Goal: Obtain resource: Download file/media

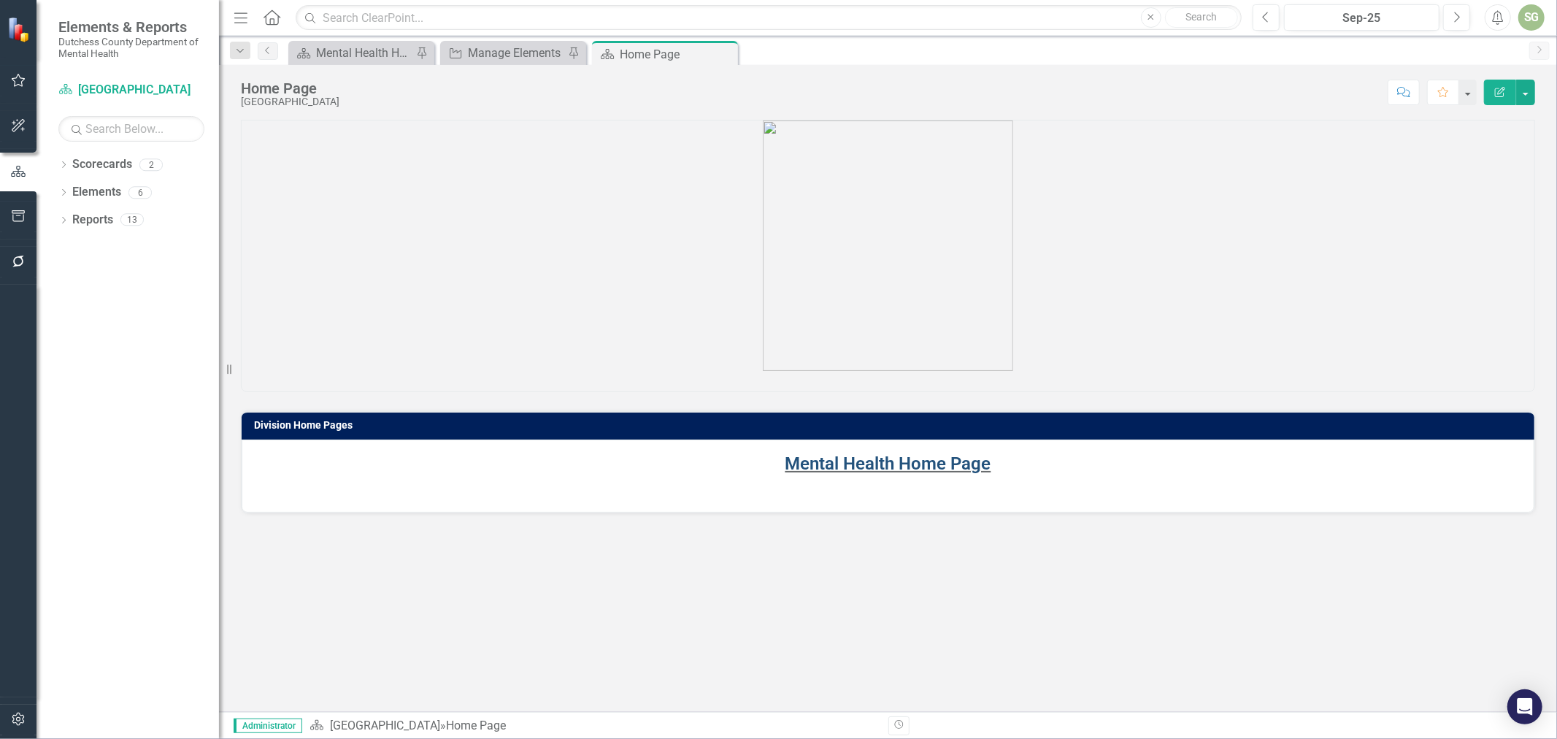
click at [937, 454] on link "Mental Health Home Page" at bounding box center [889, 463] width 206 height 20
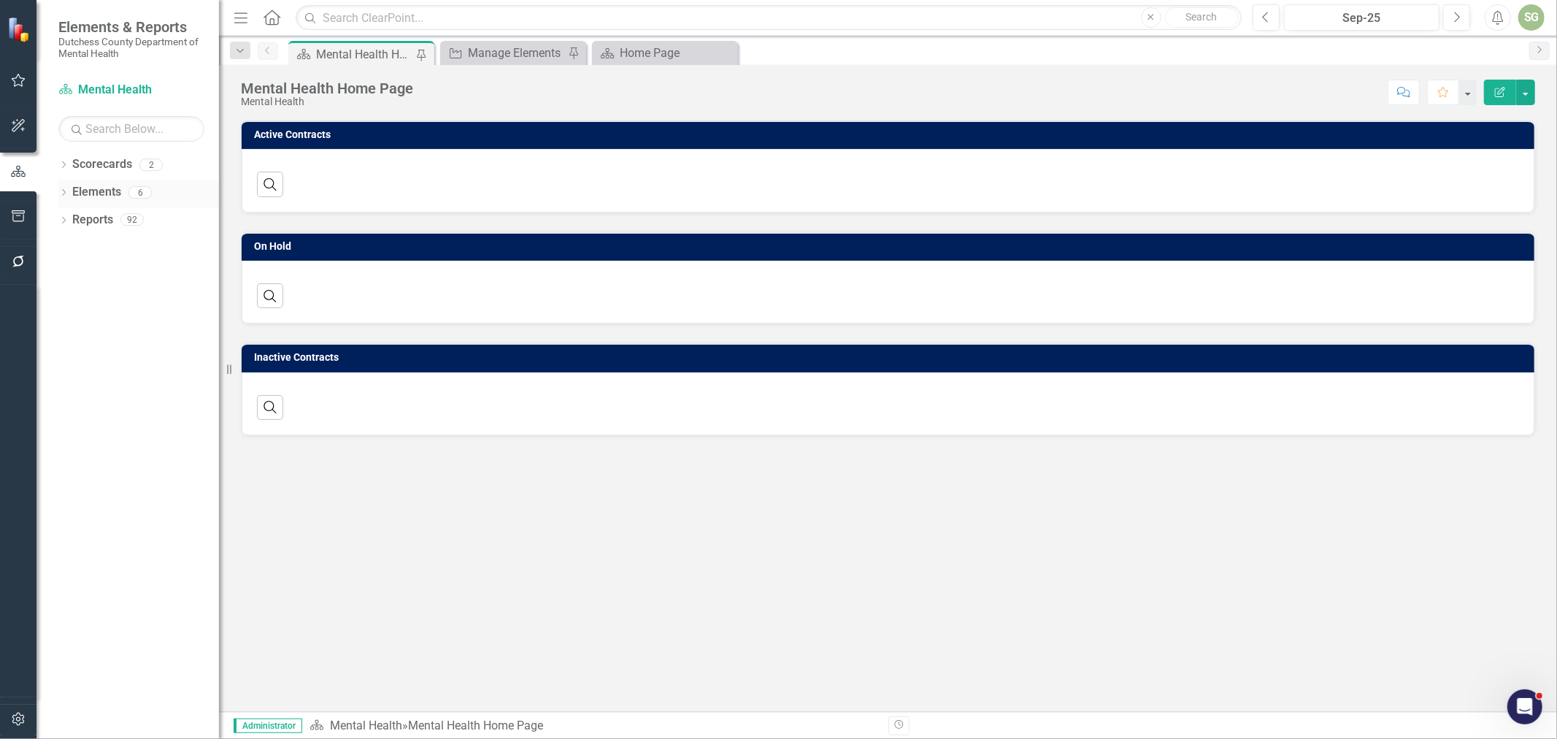
click at [59, 199] on div "Dropdown" at bounding box center [63, 194] width 10 height 12
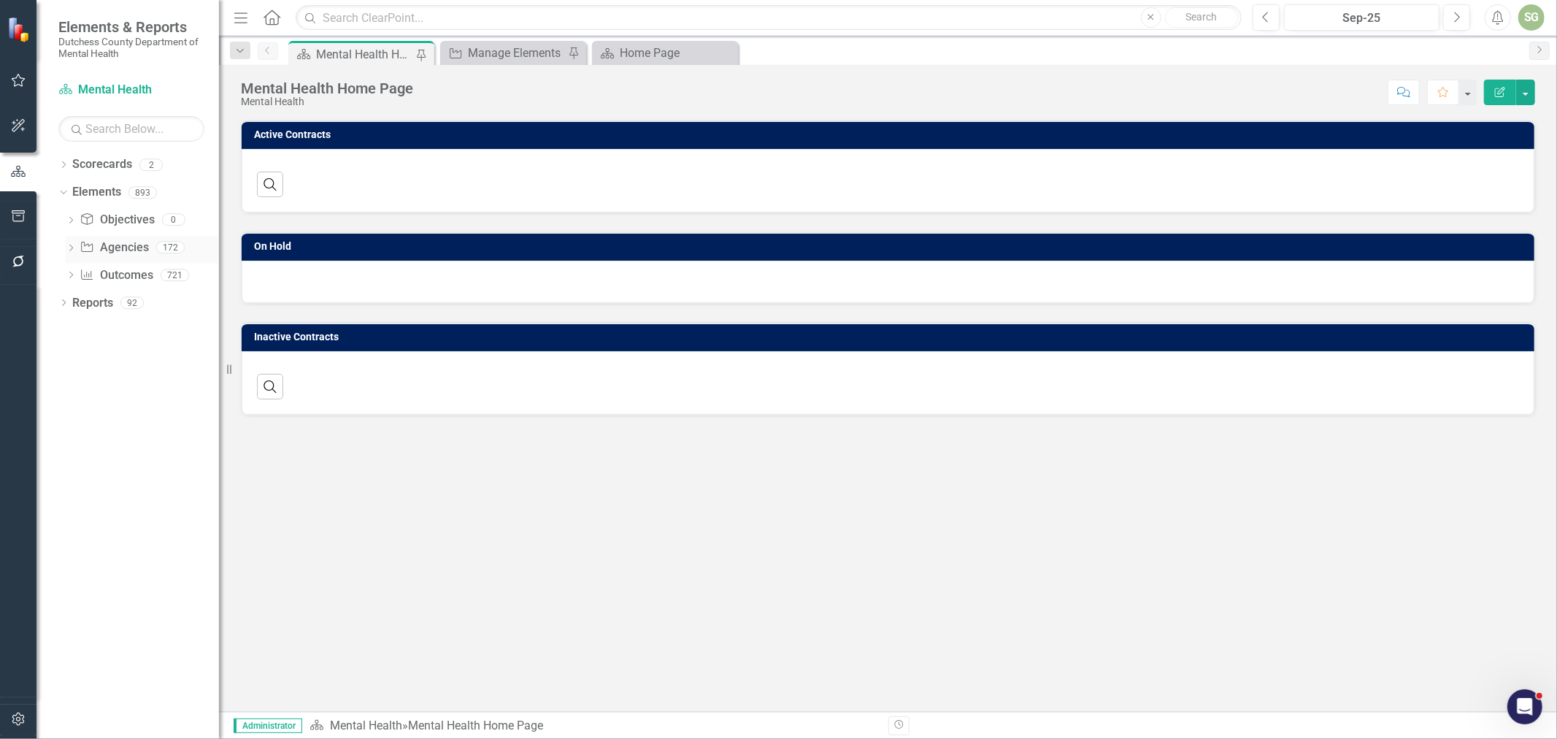
click at [115, 245] on link "Agency Agencies" at bounding box center [114, 247] width 69 height 17
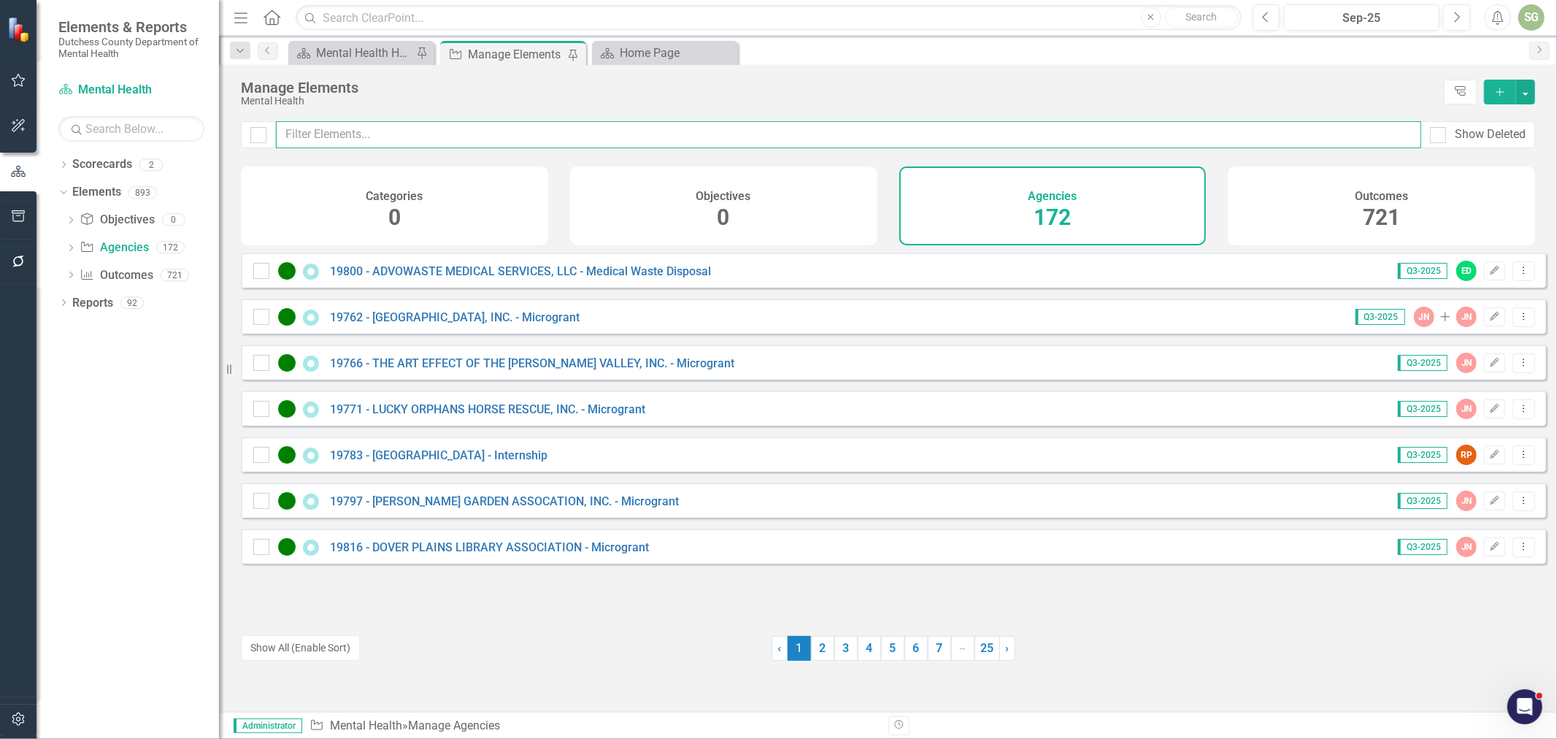
click at [445, 137] on input "text" at bounding box center [849, 134] width 1146 height 27
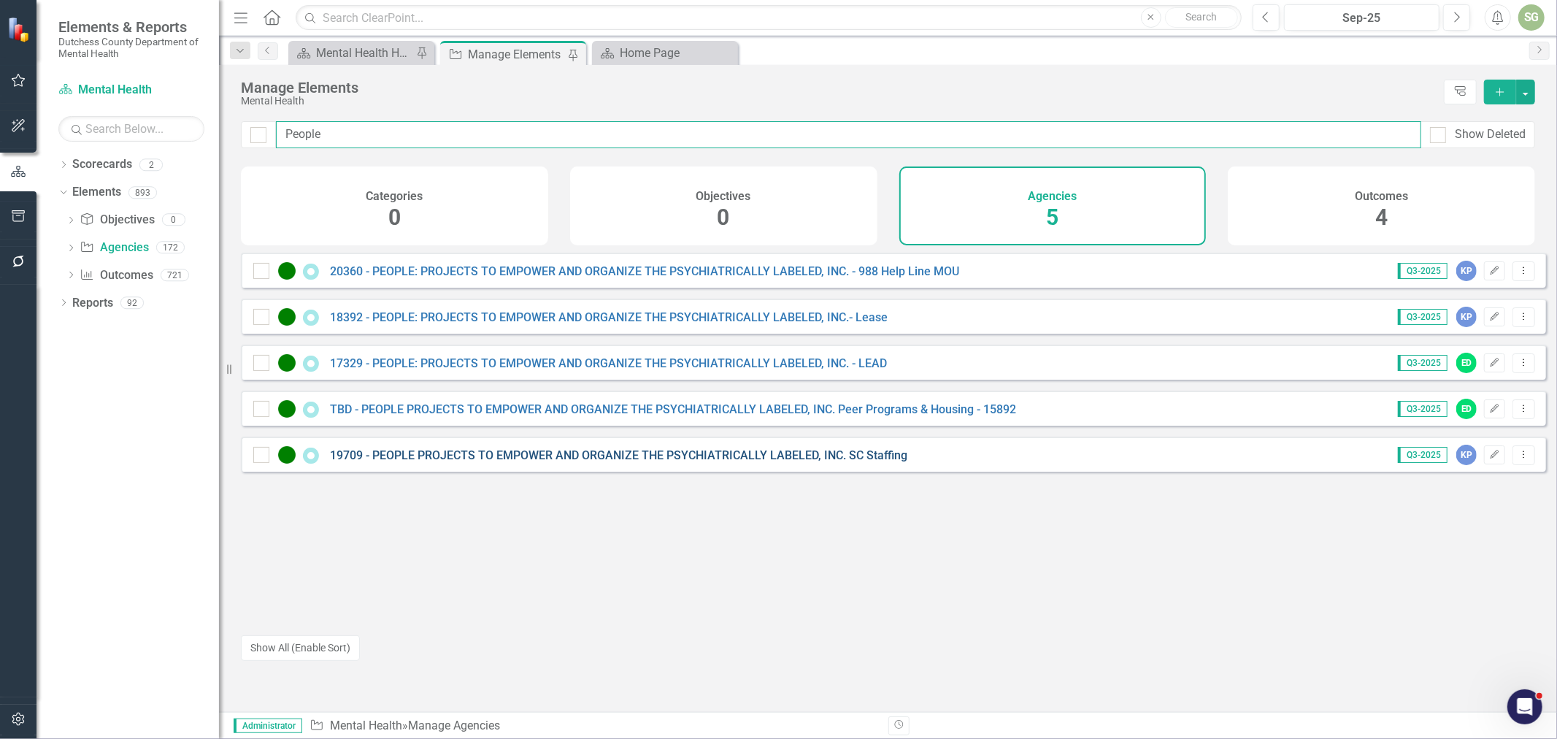
type input "People"
click at [692, 462] on link "19709 - PEOPLE PROJECTS TO EMPOWER AND ORGANIZE THE PSYCHIATRICALLY LABELED, IN…" at bounding box center [619, 455] width 578 height 14
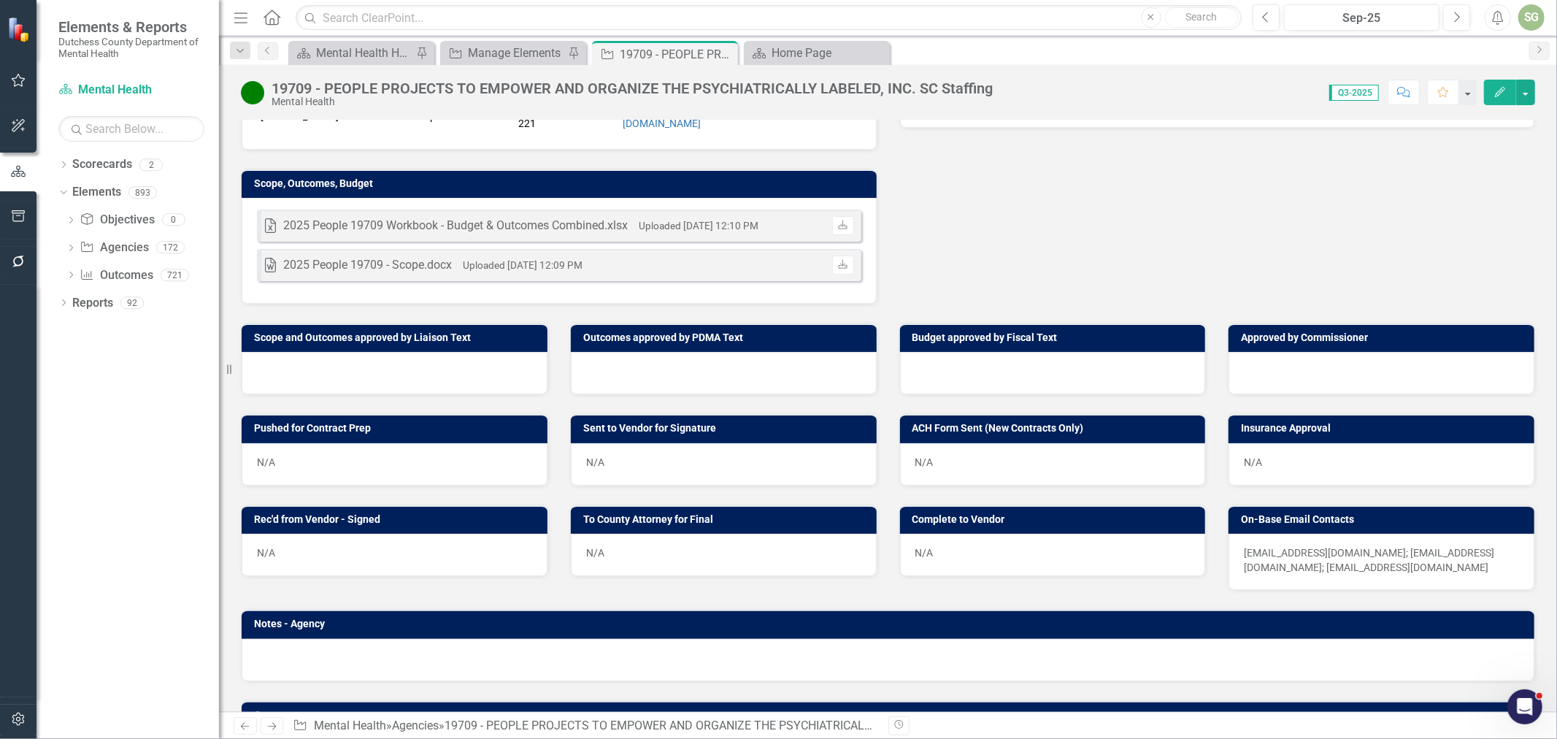
scroll to position [486, 0]
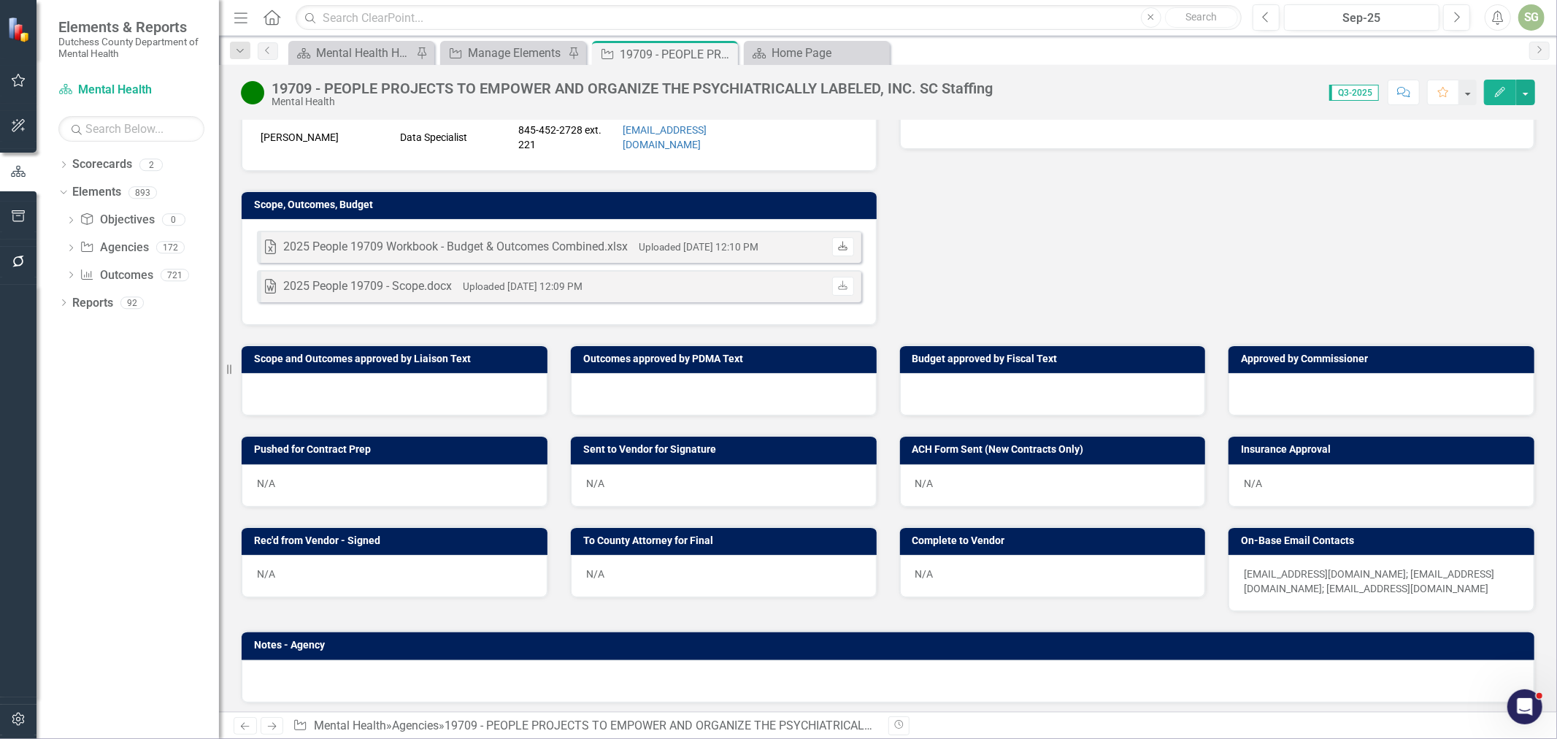
click at [841, 237] on link "Download" at bounding box center [842, 246] width 21 height 19
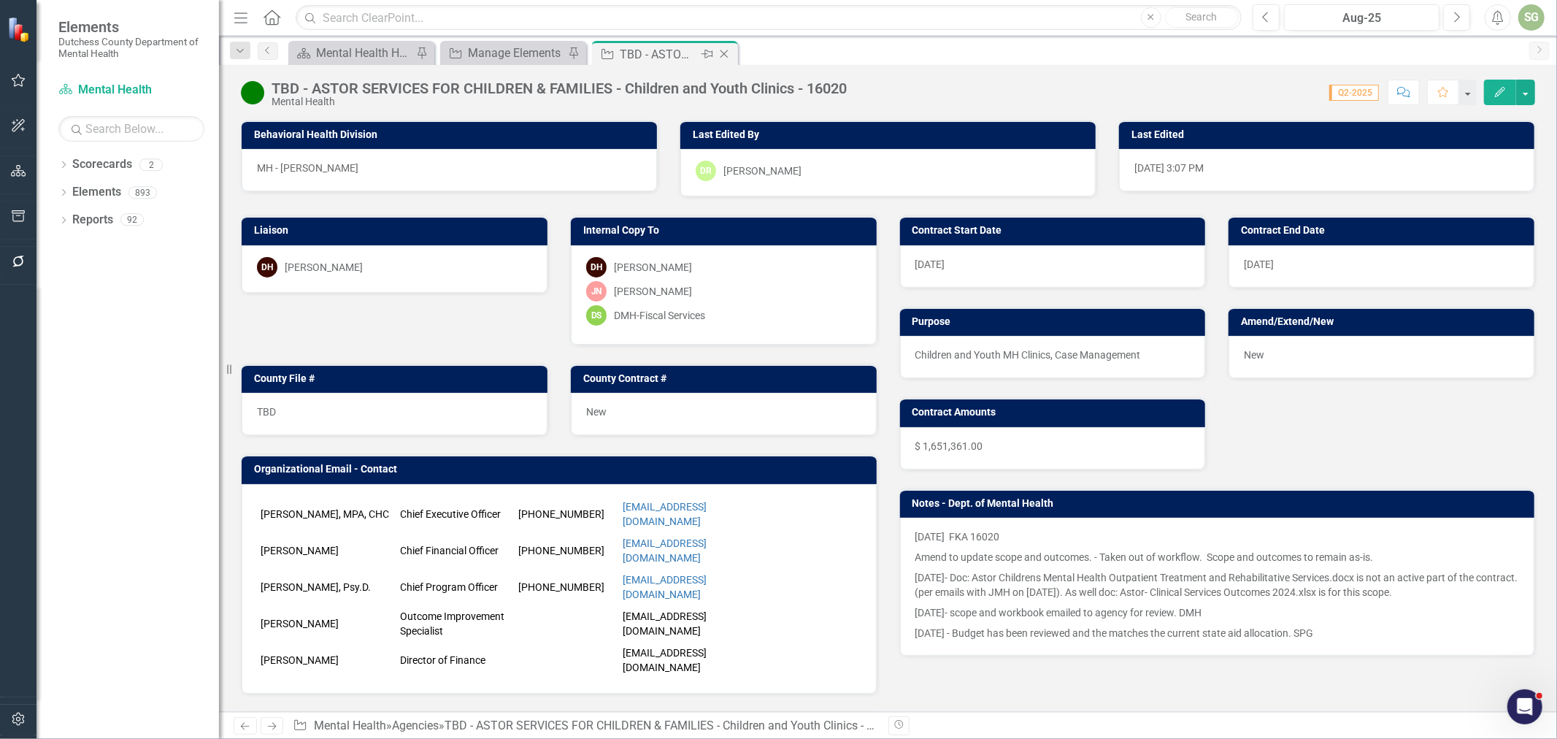
drag, startPoint x: 721, startPoint y: 49, endPoint x: 698, endPoint y: 60, distance: 25.8
click at [0, 0] on icon "Close" at bounding box center [0, 0] width 0 height 0
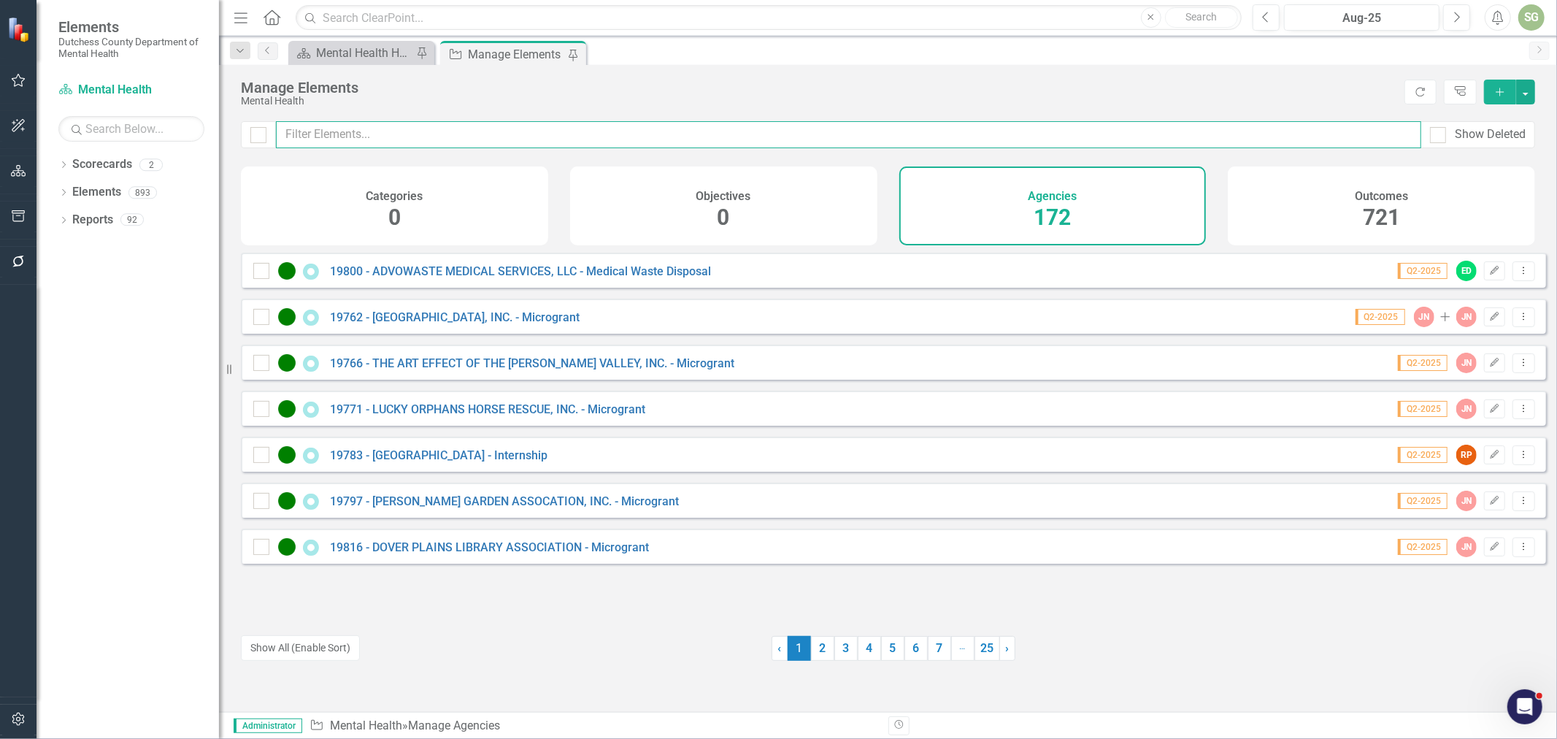
click at [315, 139] on input "text" at bounding box center [849, 134] width 1146 height 27
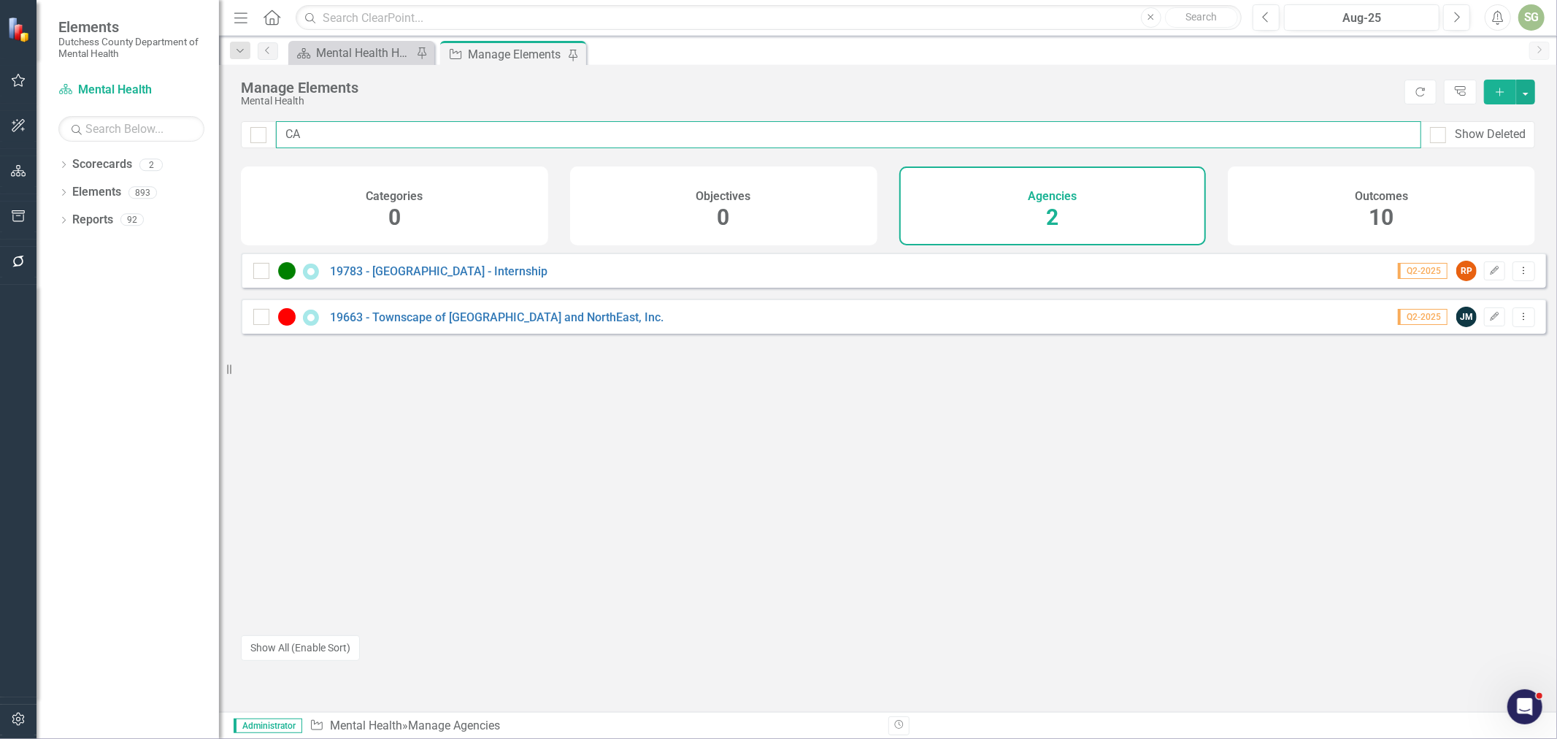
type input "C"
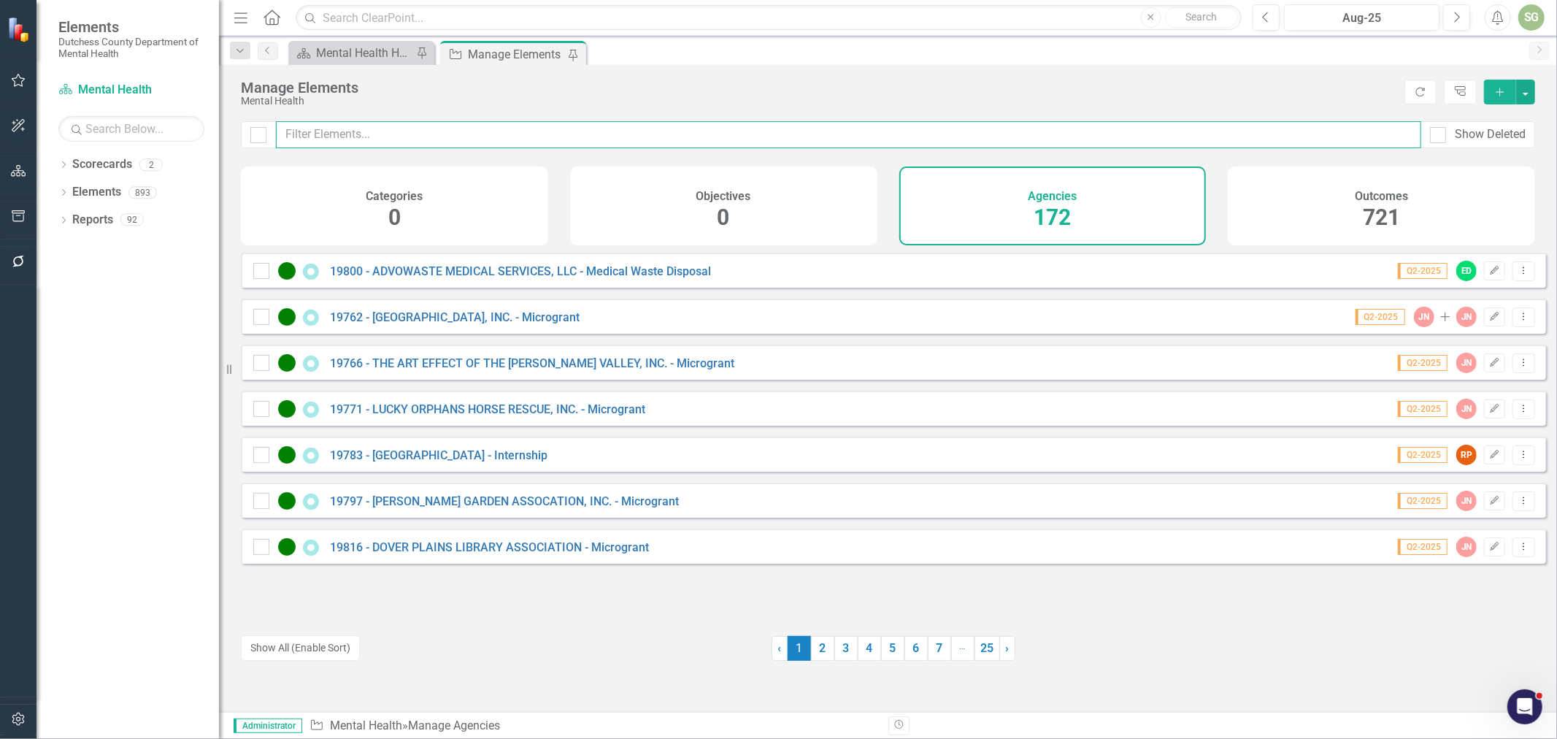
drag, startPoint x: 404, startPoint y: 148, endPoint x: 410, endPoint y: 143, distance: 7.8
click at [404, 148] on input "text" at bounding box center [849, 134] width 1146 height 27
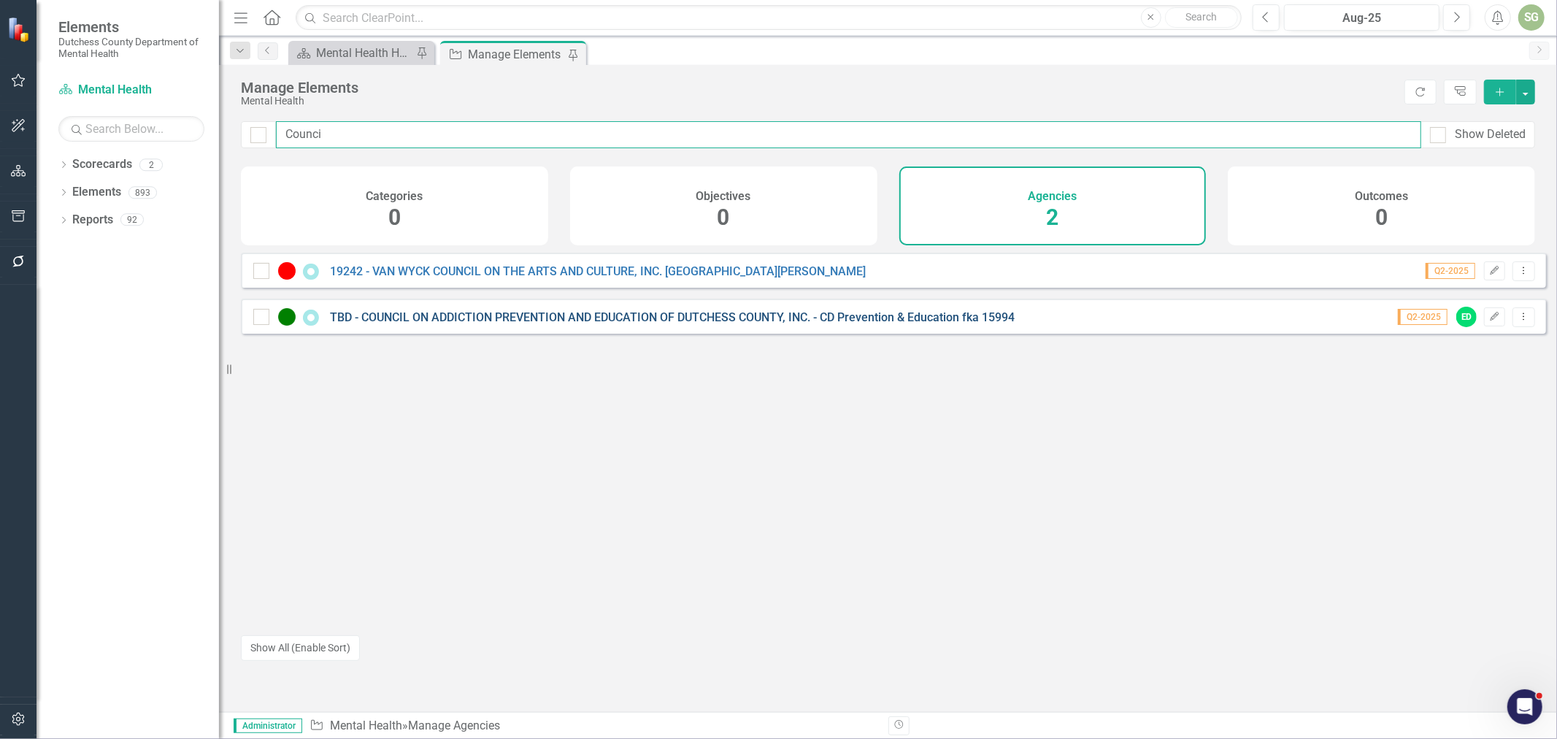
type input "Counci"
click at [578, 324] on link "TBD - COUNCIL ON ADDICTION PREVENTION AND EDUCATION OF DUTCHESS COUNTY, INC. - …" at bounding box center [672, 317] width 685 height 14
